Goal: Task Accomplishment & Management: Use online tool/utility

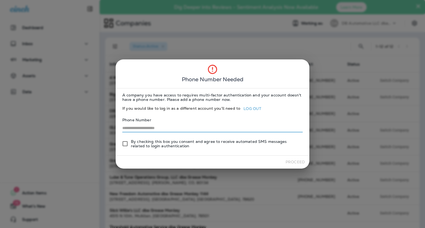
click at [189, 127] on input "text" at bounding box center [212, 129] width 180 height 8
type input "**********"
click at [293, 159] on button "Proceed" at bounding box center [295, 162] width 24 height 9
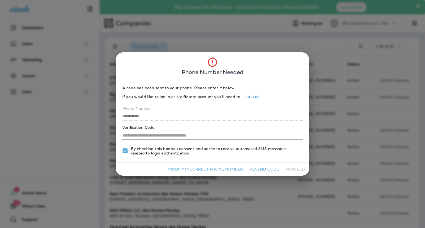
click at [228, 128] on label "Verification Code" at bounding box center [212, 128] width 180 height 6
click at [227, 133] on input "text" at bounding box center [212, 136] width 180 height 8
type input "******"
click at [293, 168] on button "Proceed" at bounding box center [295, 169] width 24 height 9
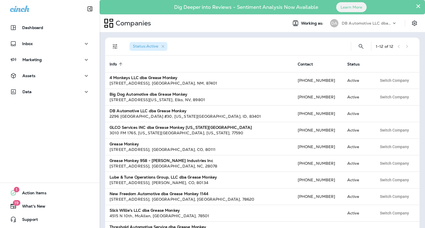
click at [418, 4] on button "×" at bounding box center [418, 6] width 5 height 9
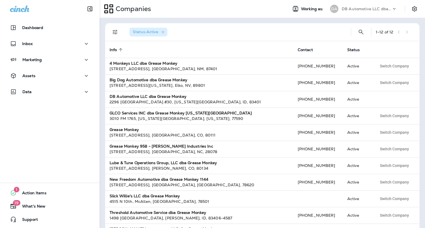
click at [394, 9] on icon at bounding box center [395, 9] width 6 height 6
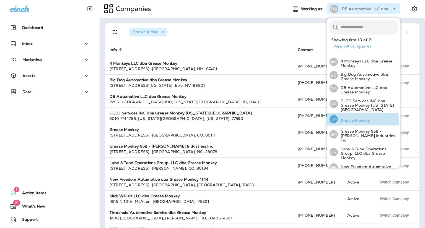
click at [353, 118] on p "Grease Monkey" at bounding box center [354, 120] width 32 height 4
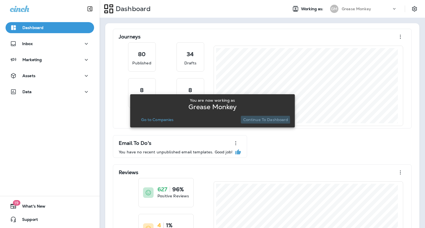
click at [246, 121] on p "Continue to Dashboard" at bounding box center [265, 120] width 45 height 4
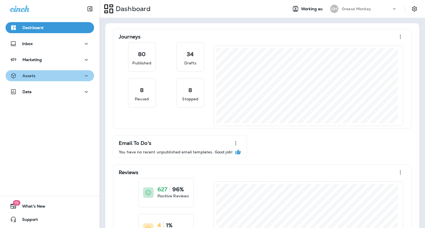
click at [83, 79] on icon "button" at bounding box center [86, 76] width 7 height 7
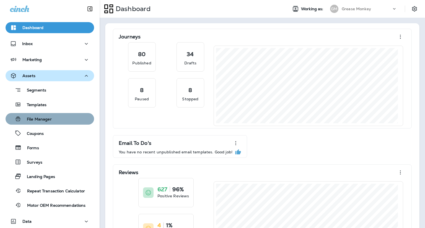
click at [56, 120] on div "File Manager" at bounding box center [50, 119] width 84 height 8
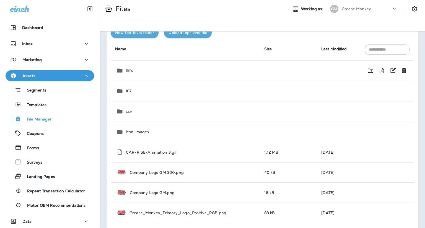
scroll to position [29, 0]
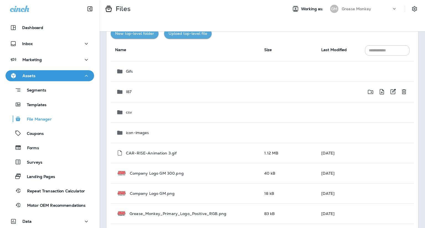
click at [145, 96] on td "I87" at bounding box center [185, 92] width 149 height 20
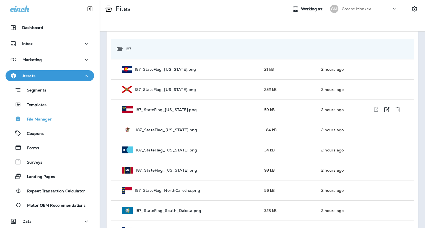
scroll to position [72, 0]
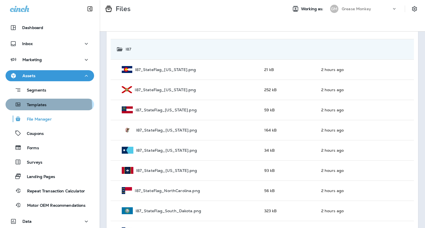
click at [44, 107] on p "Templates" at bounding box center [33, 105] width 25 height 5
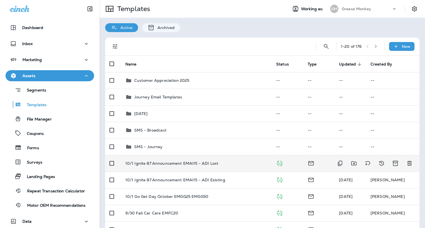
click at [156, 166] on td "10/1 Ignite 87 Announcement EMAI15 - ADI Lost" at bounding box center [196, 163] width 151 height 17
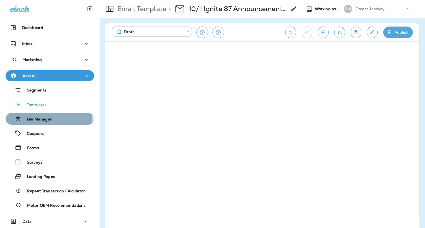
click at [35, 123] on button "File Manager" at bounding box center [50, 119] width 89 height 12
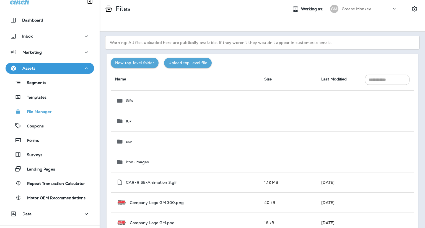
scroll to position [8, 0]
click at [273, 6] on div "Files" at bounding box center [192, 9] width 184 height 14
